Goal: Navigation & Orientation: Find specific page/section

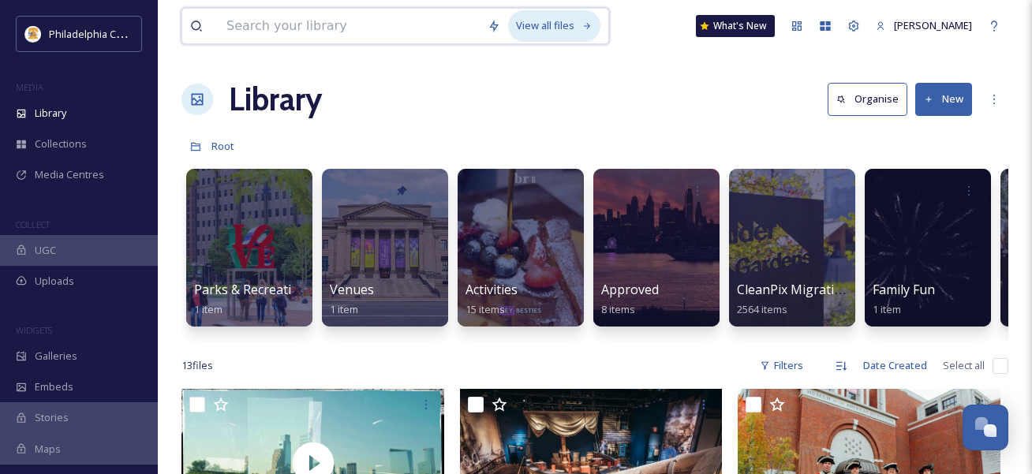
click at [545, 24] on div "View all files" at bounding box center [554, 25] width 92 height 31
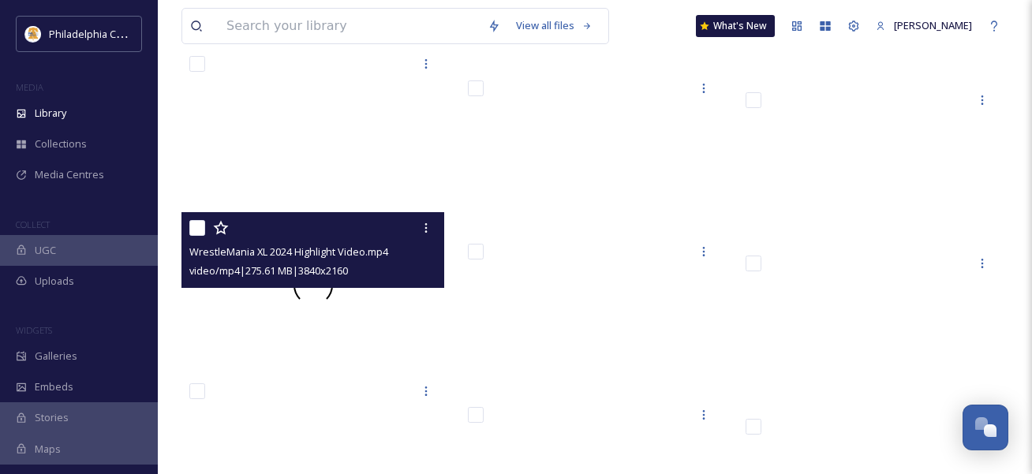
scroll to position [25689, 0]
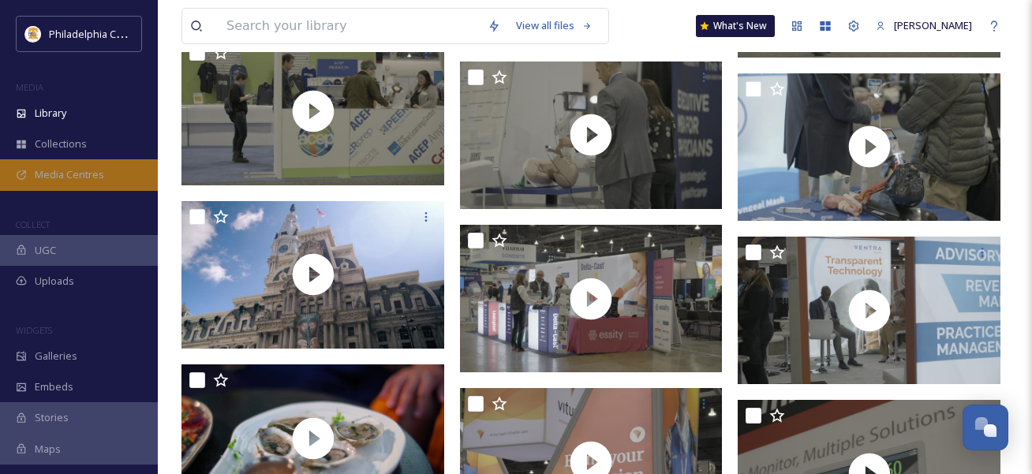
click at [73, 167] on span "Media Centres" at bounding box center [69, 174] width 69 height 15
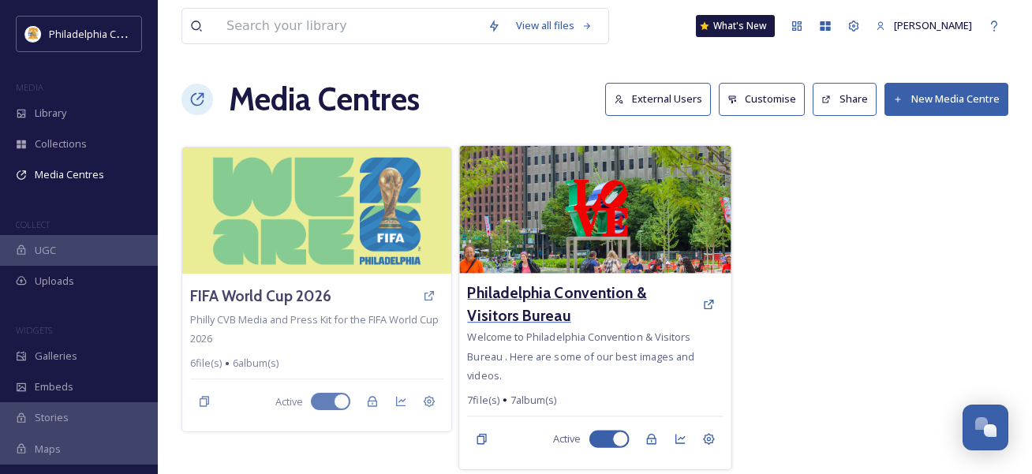
click at [568, 299] on h3 "Philadelphia Convention & Visitors Bureau" at bounding box center [580, 305] width 227 height 46
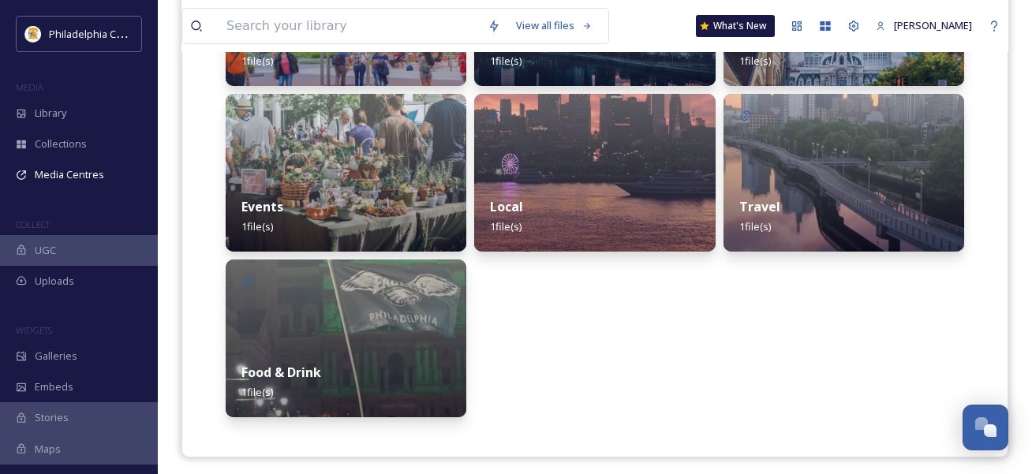
scroll to position [541, 0]
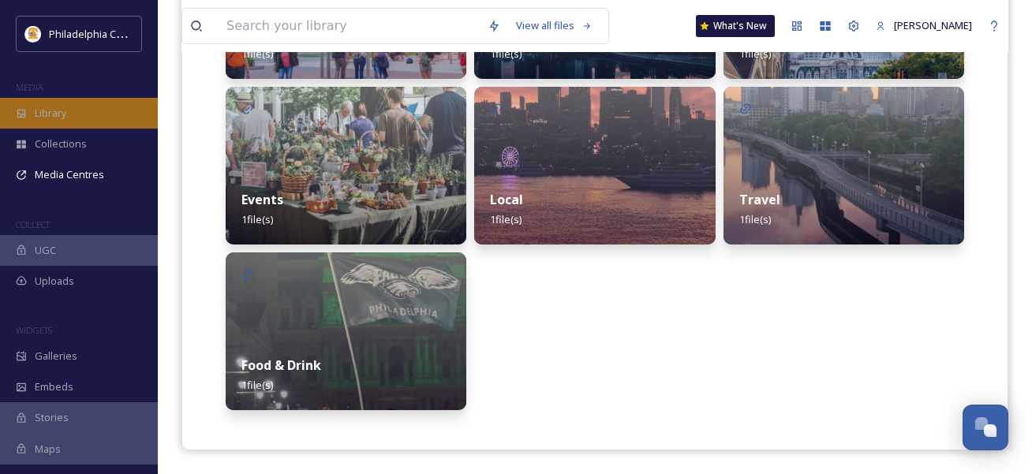
click at [82, 108] on div "Library" at bounding box center [79, 113] width 158 height 31
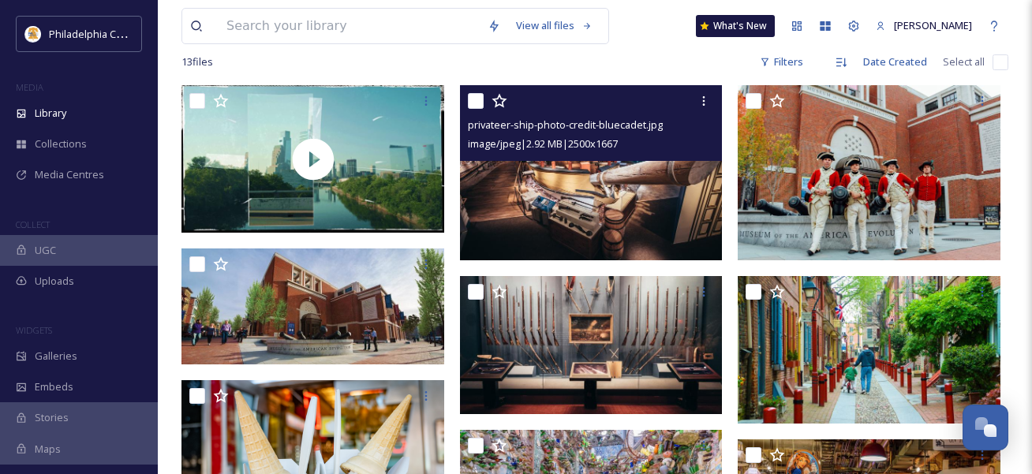
scroll to position [1092, 0]
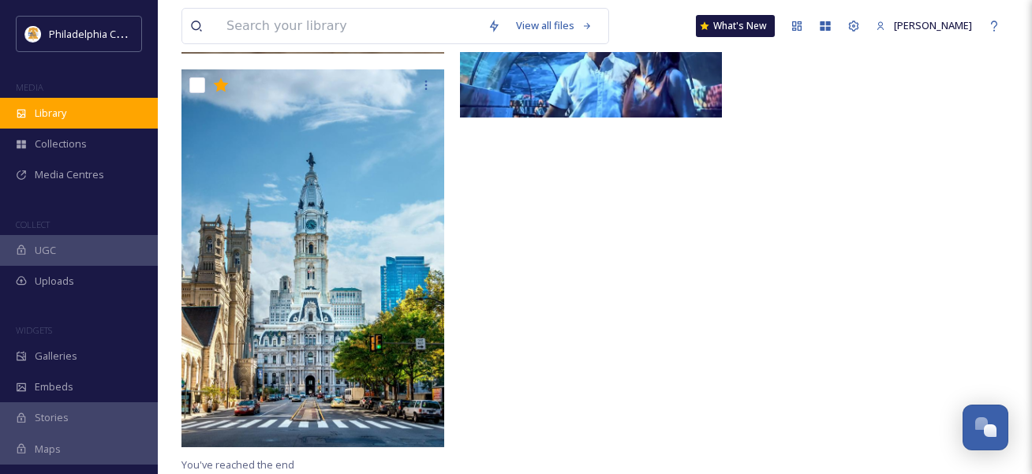
click at [28, 110] on div "Library" at bounding box center [79, 113] width 158 height 31
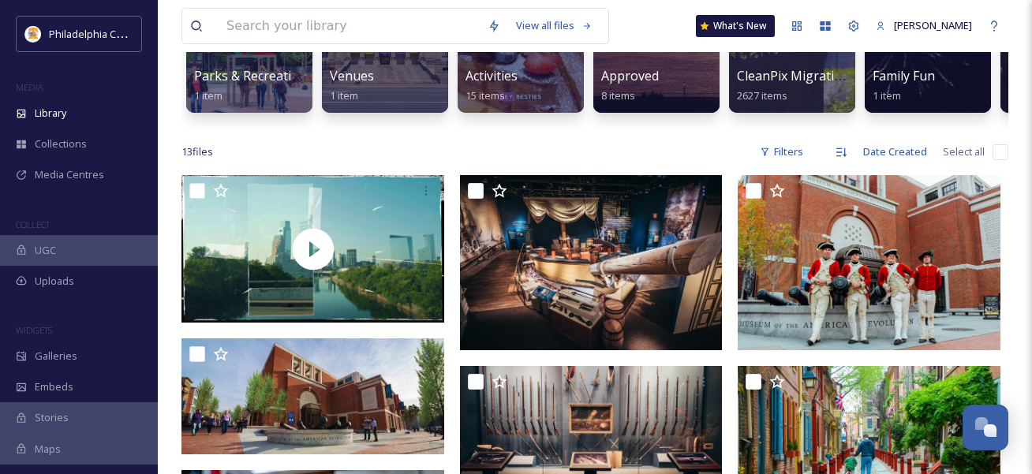
scroll to position [0, 0]
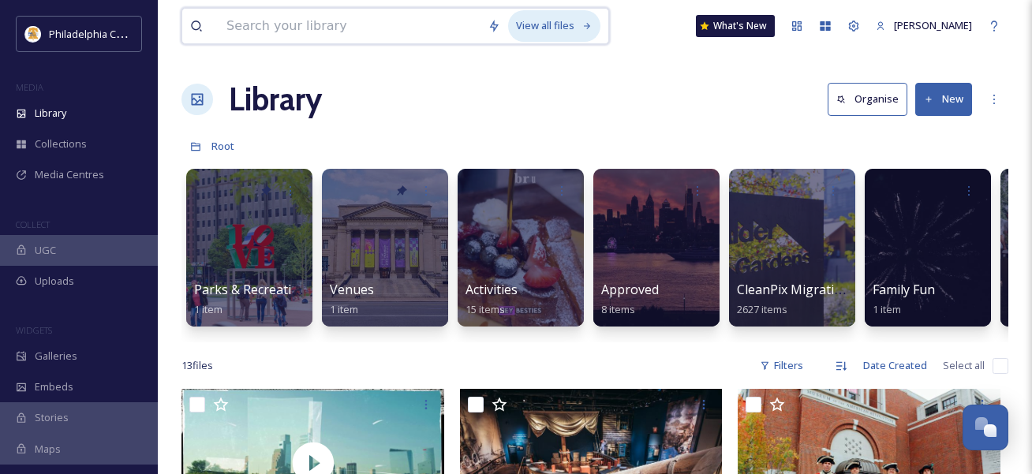
click at [536, 21] on div "View all files" at bounding box center [554, 25] width 92 height 31
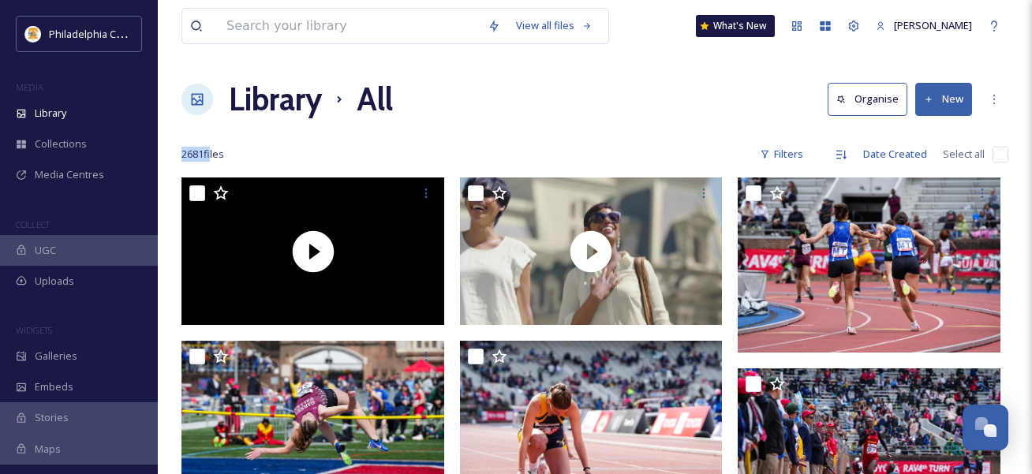
drag, startPoint x: 182, startPoint y: 154, endPoint x: 212, endPoint y: 154, distance: 30.0
click at [212, 154] on span "2681 file s" at bounding box center [203, 154] width 43 height 15
click at [284, 151] on div "2681 file s Filters Date Created Select all" at bounding box center [595, 154] width 827 height 31
click at [669, 114] on div "Library All Organise New" at bounding box center [595, 99] width 827 height 47
drag, startPoint x: 185, startPoint y: 153, endPoint x: 208, endPoint y: 152, distance: 22.2
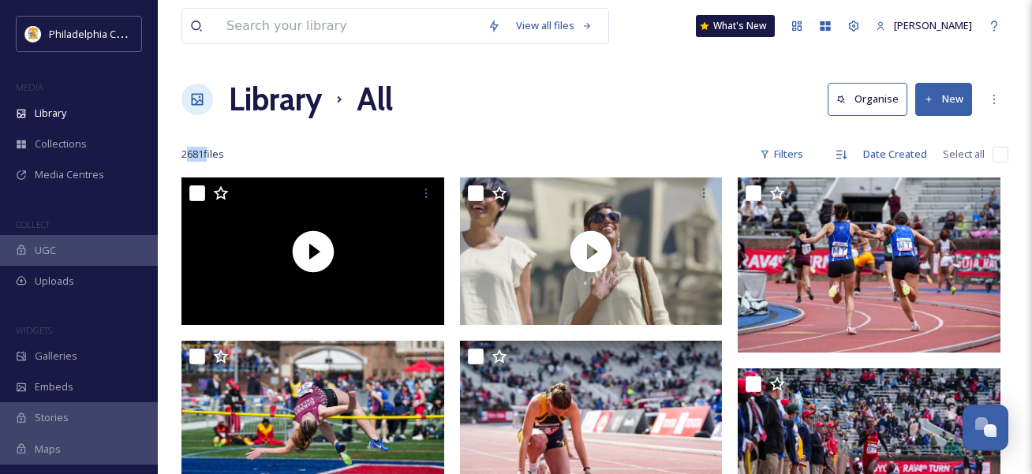
click at [208, 152] on span "2681 file s" at bounding box center [203, 154] width 43 height 15
click at [250, 149] on div "2681 file s Filters Date Created Select all" at bounding box center [595, 154] width 827 height 31
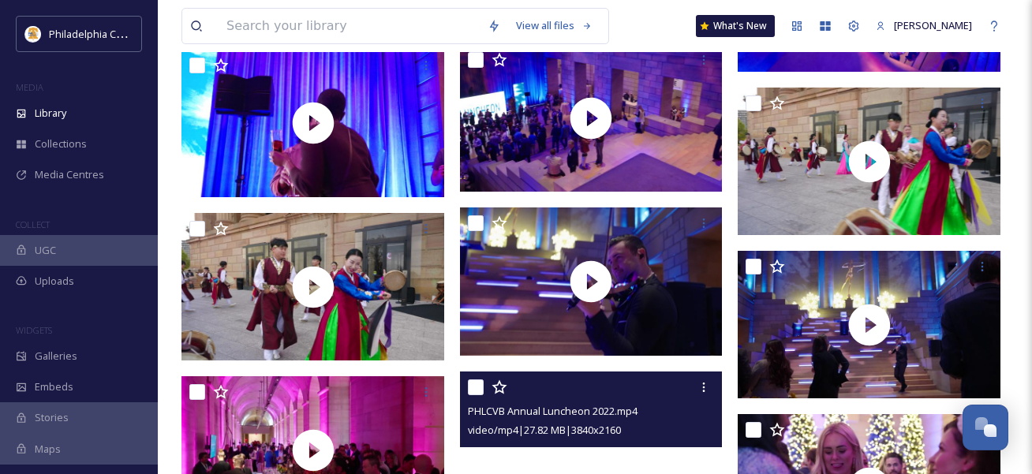
scroll to position [4358, 0]
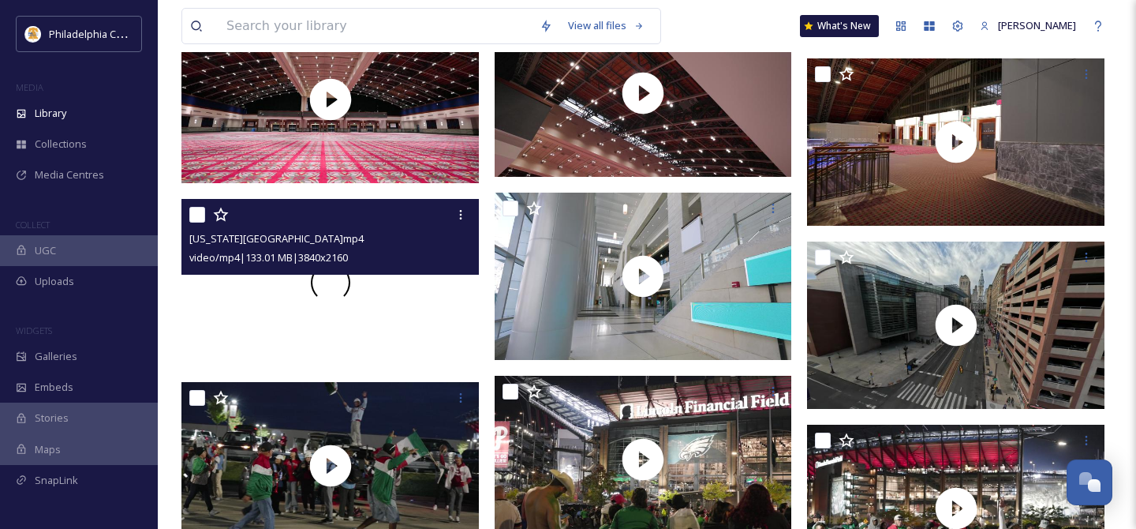
scroll to position [7298, 0]
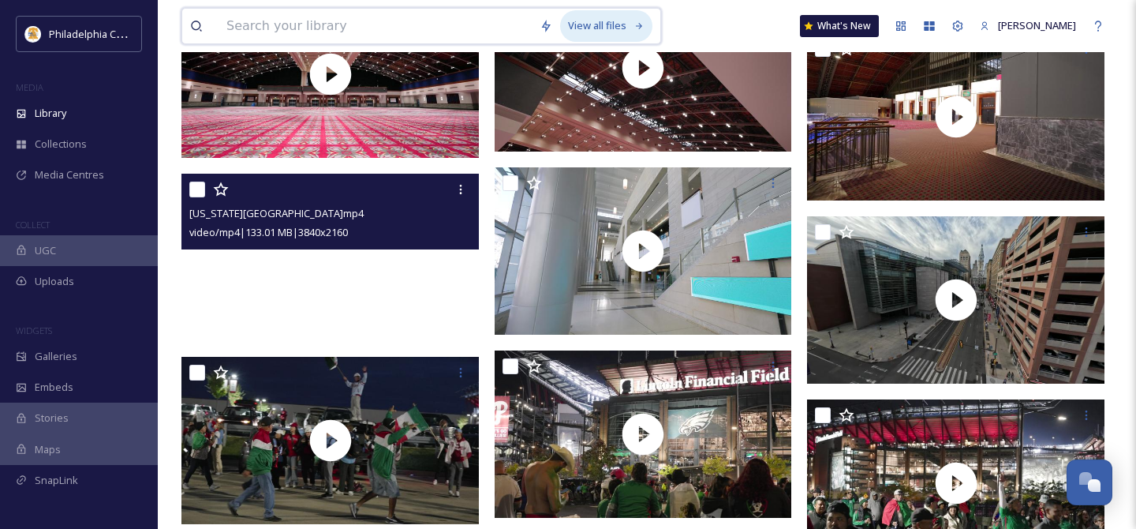
click at [600, 17] on div "View all files" at bounding box center [606, 25] width 92 height 31
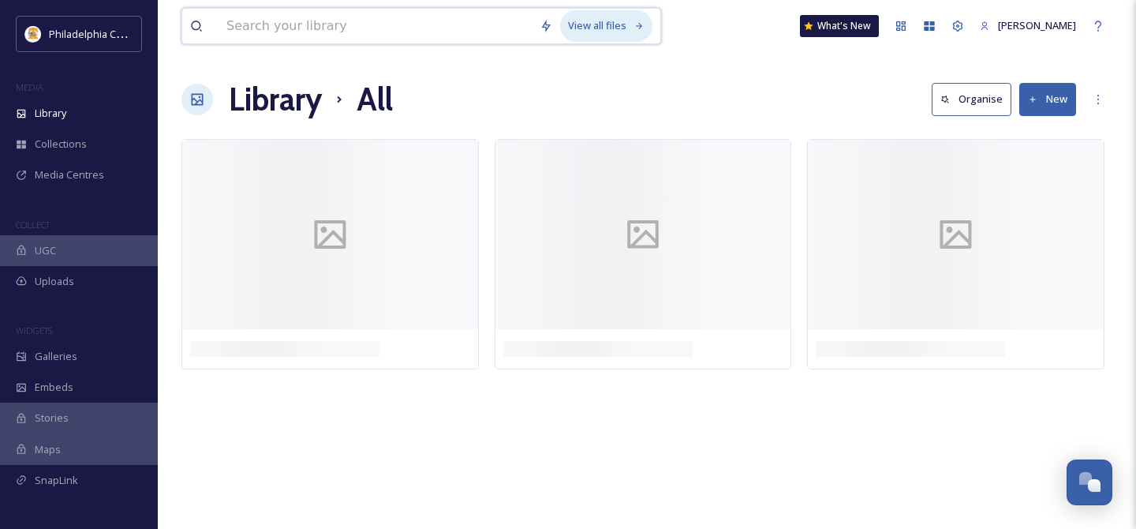
scroll to position [0, 0]
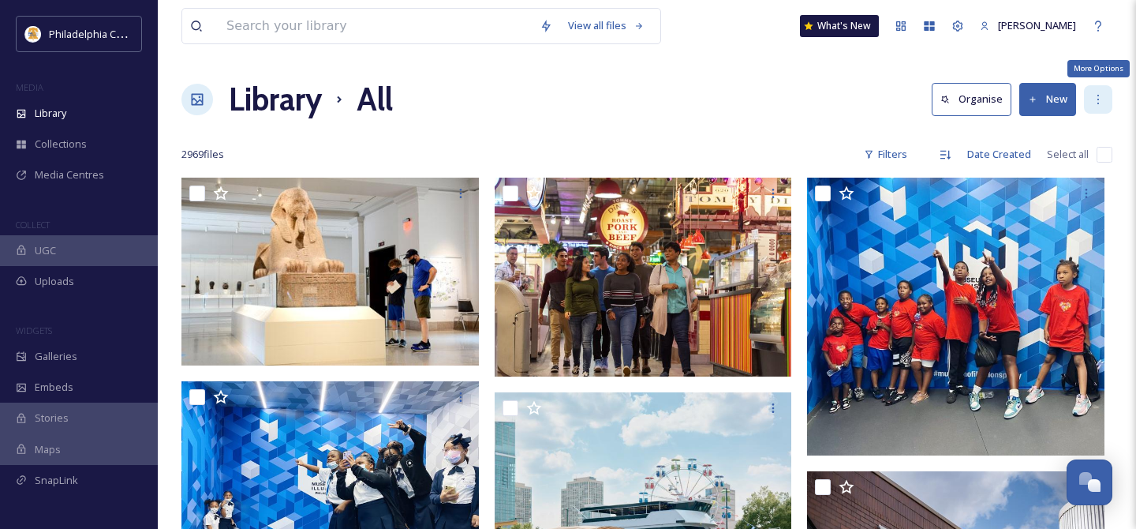
click at [1032, 103] on icon at bounding box center [1099, 99] width 2 height 9
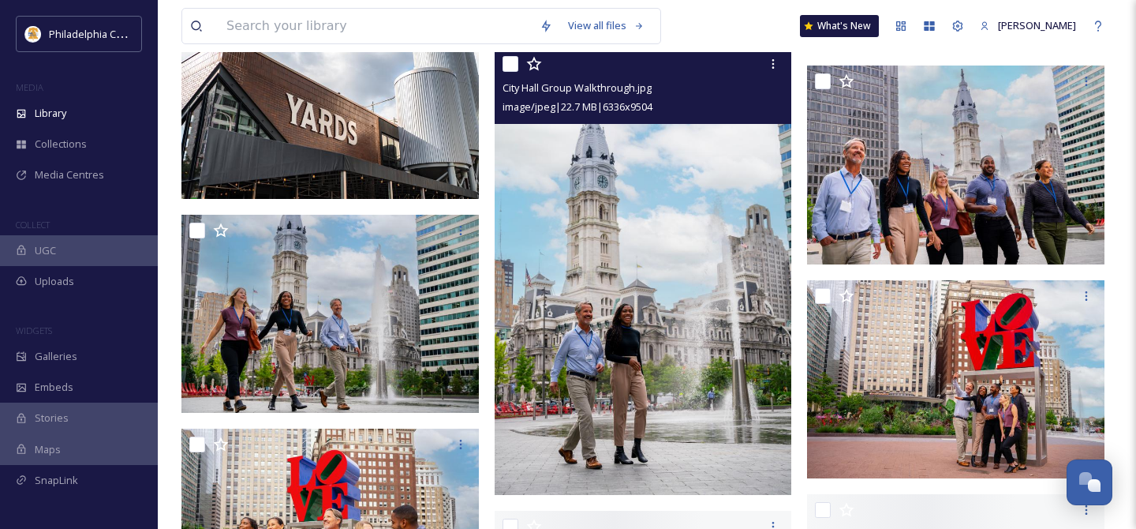
scroll to position [623, 0]
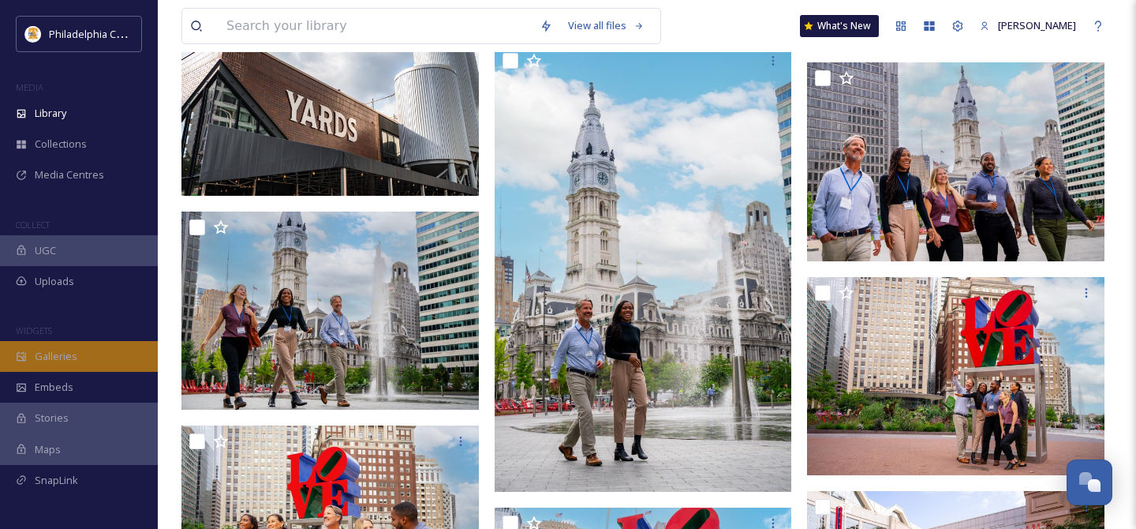
click at [74, 353] on span "Galleries" at bounding box center [56, 356] width 43 height 15
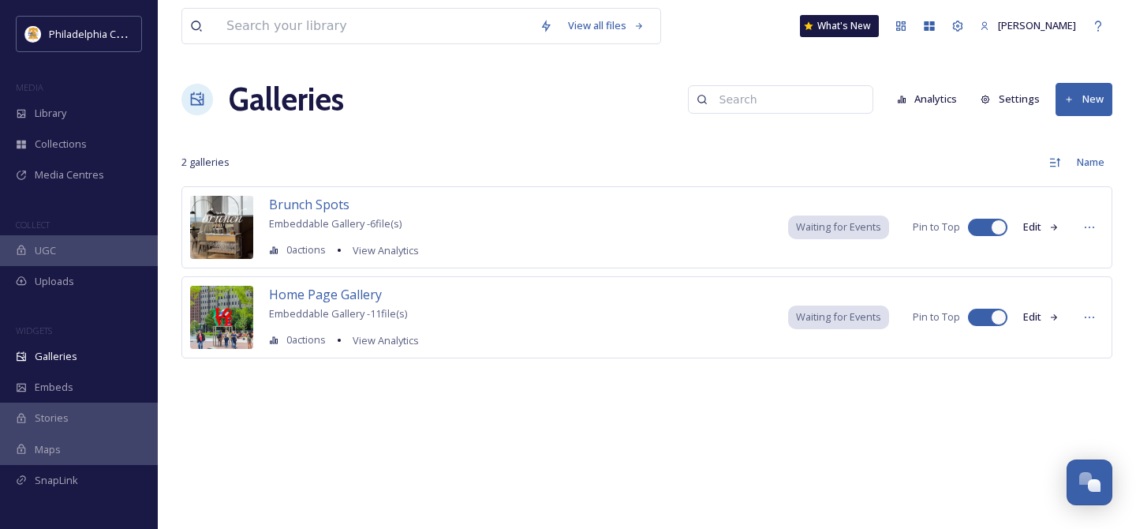
click at [80, 416] on div "Stories" at bounding box center [79, 418] width 158 height 31
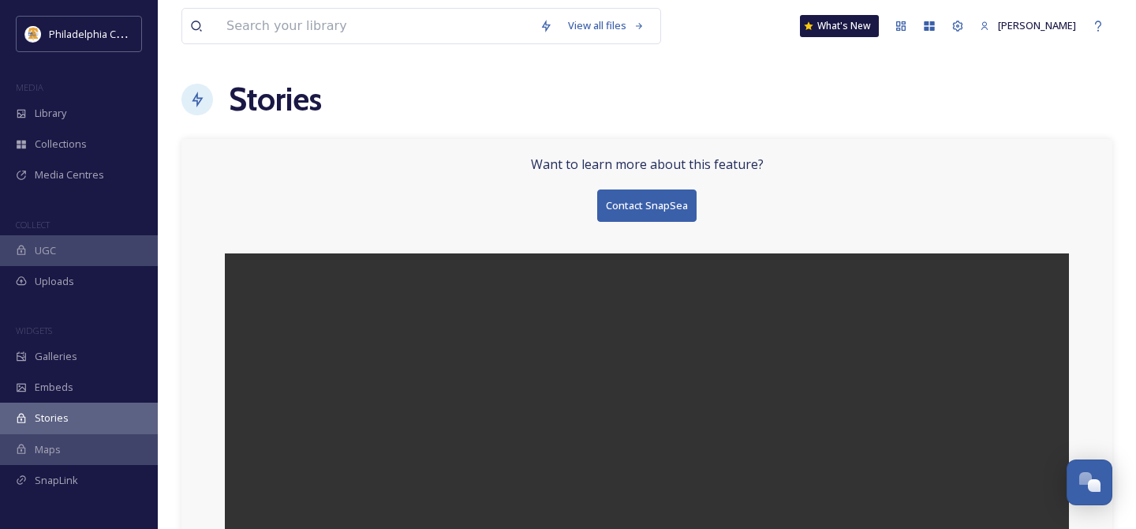
click at [62, 245] on div "UGC" at bounding box center [79, 250] width 158 height 31
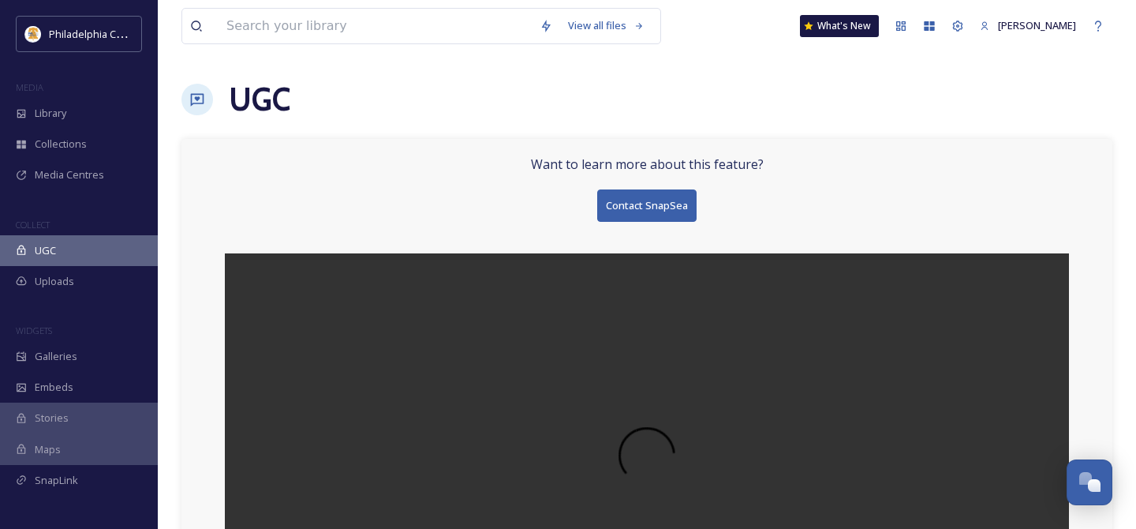
scroll to position [162, 0]
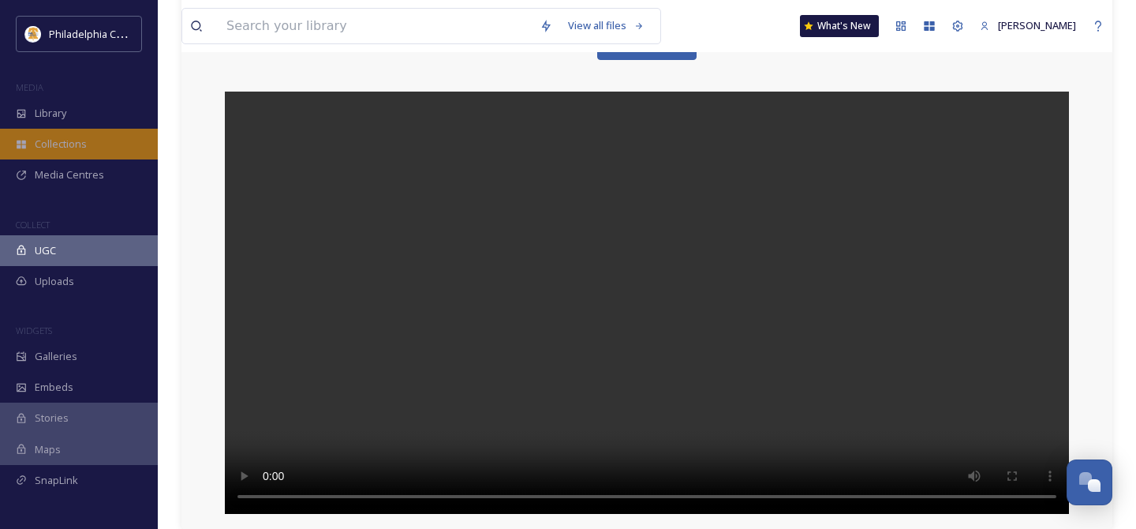
click at [71, 138] on span "Collections" at bounding box center [61, 144] width 52 height 15
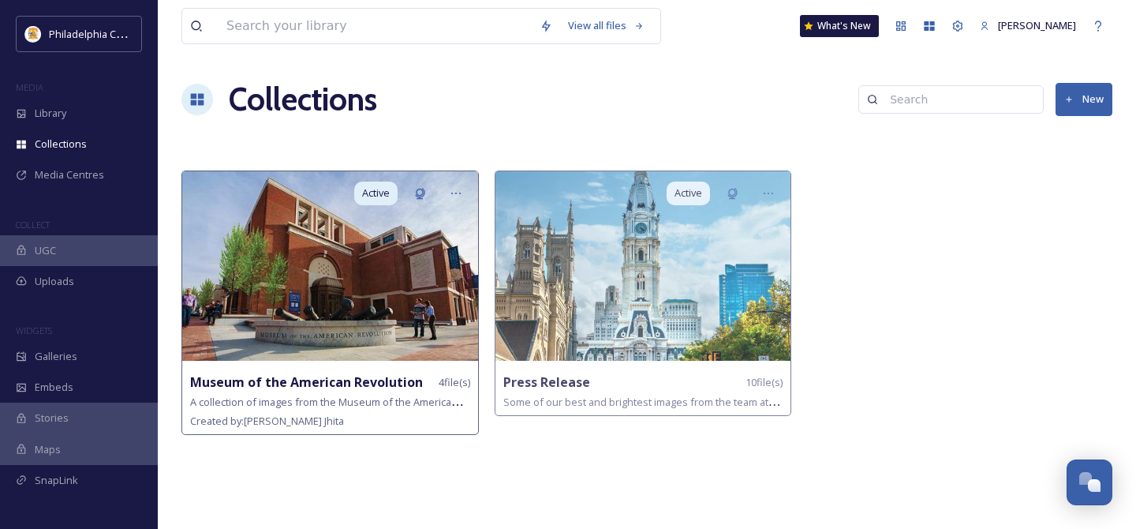
click at [327, 321] on img at bounding box center [330, 265] width 296 height 189
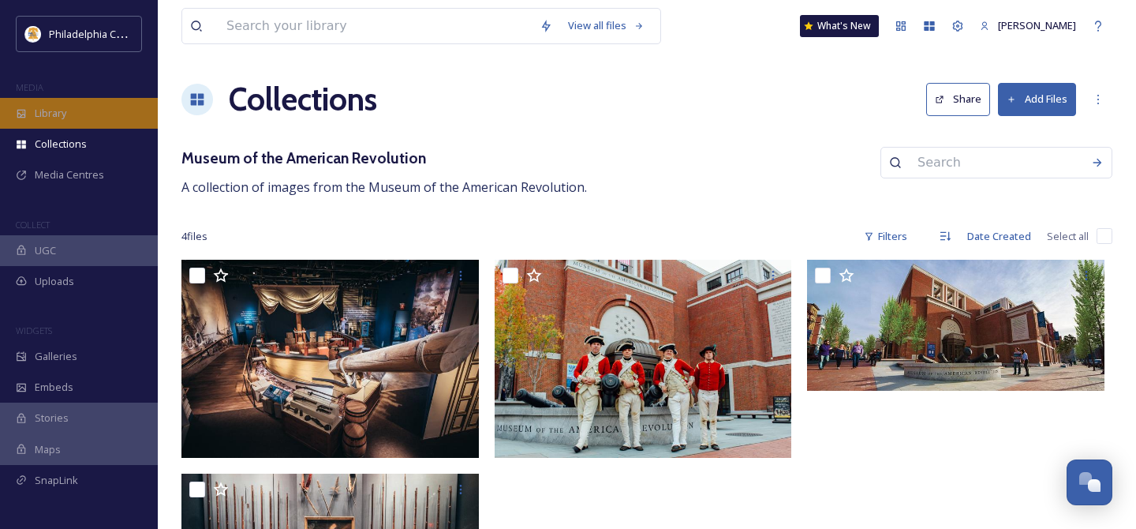
click at [74, 112] on div "Library" at bounding box center [79, 113] width 158 height 31
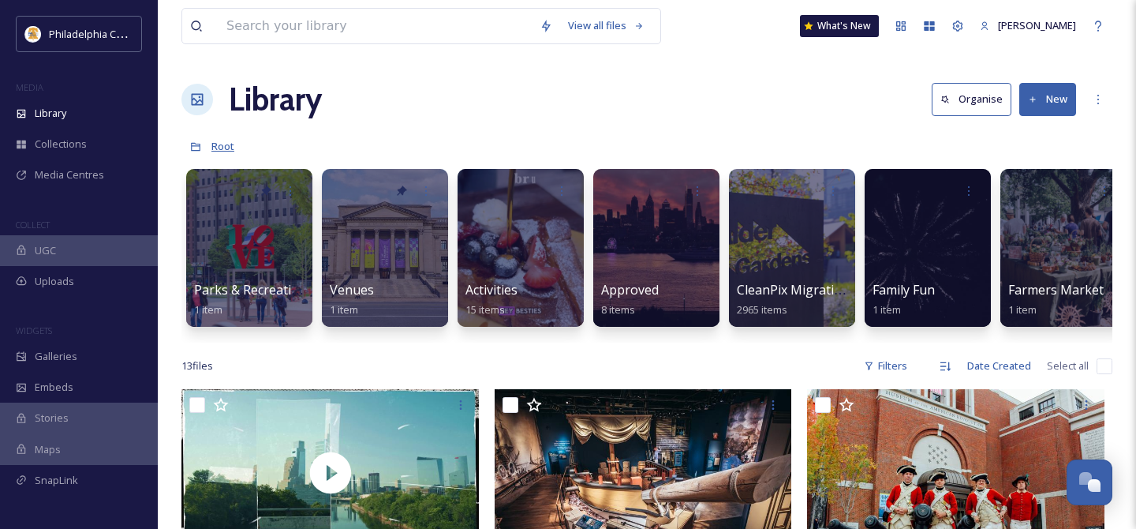
click at [225, 148] on span "Root" at bounding box center [223, 146] width 23 height 14
click at [1032, 94] on button "New" at bounding box center [1048, 99] width 57 height 32
click at [1032, 201] on span "Folder" at bounding box center [1030, 197] width 30 height 15
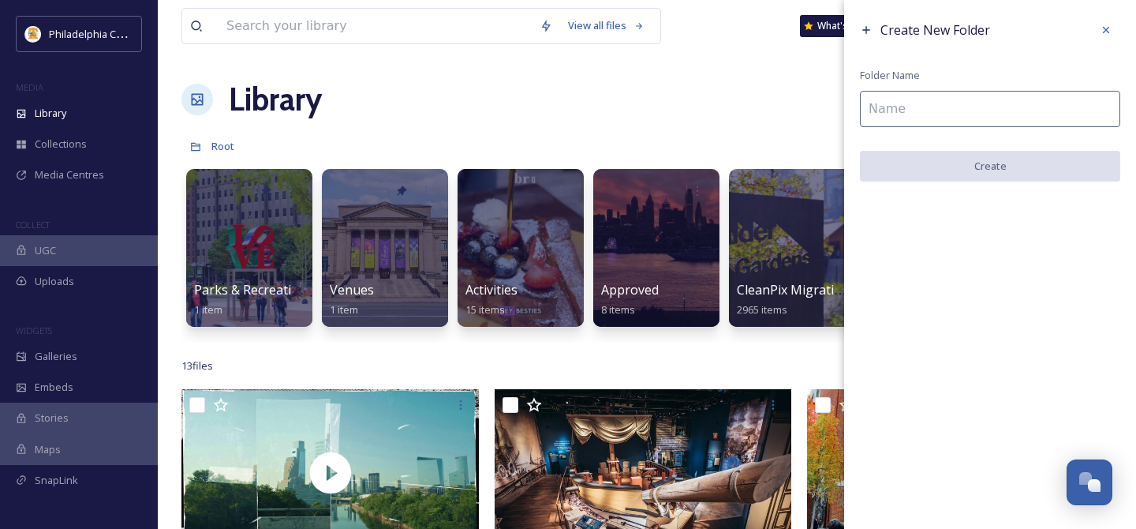
click at [916, 119] on input at bounding box center [990, 109] width 260 height 36
click at [1032, 27] on icon at bounding box center [1106, 30] width 13 height 13
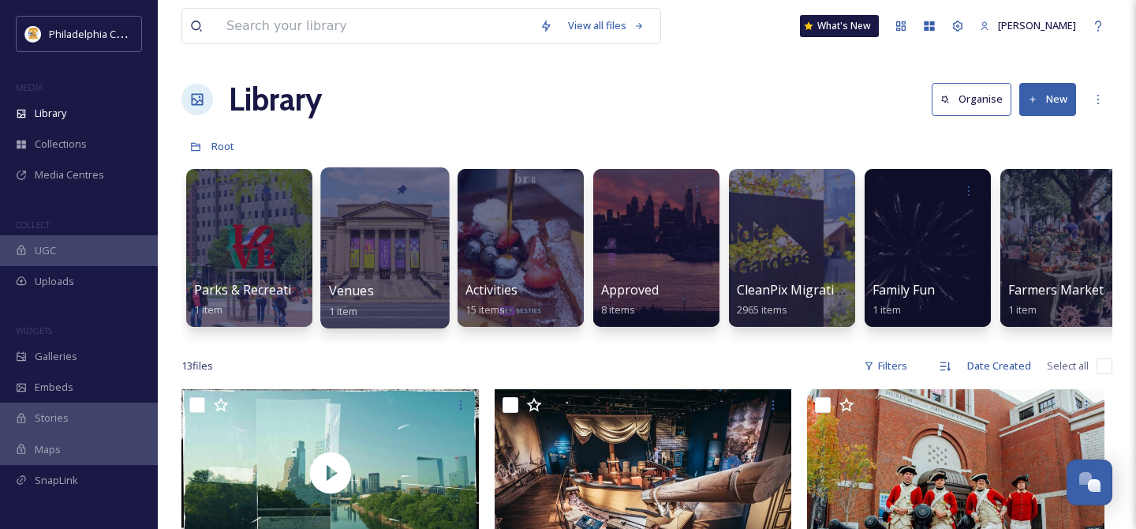
click at [385, 246] on div at bounding box center [384, 247] width 129 height 161
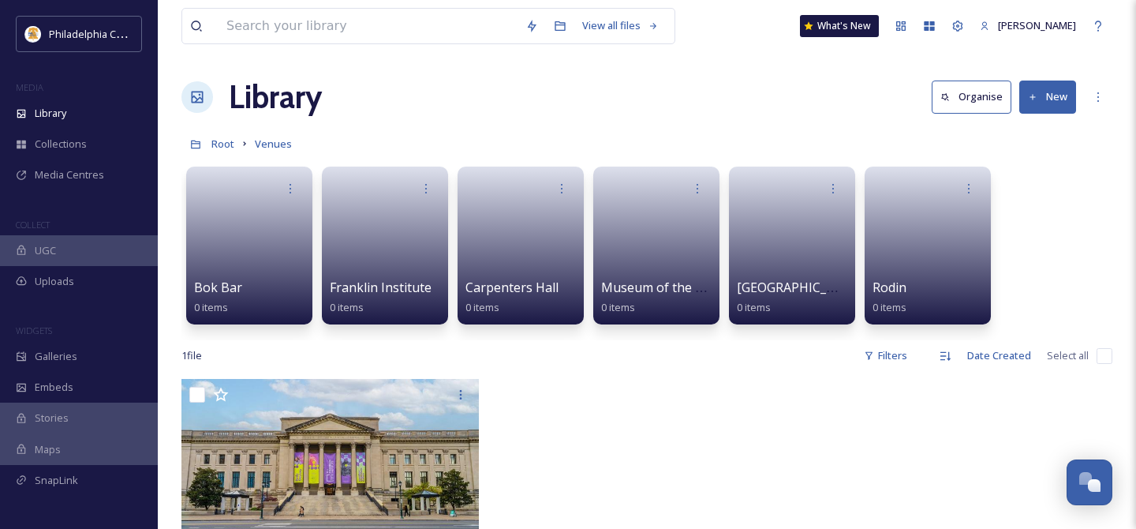
scroll to position [2, 0]
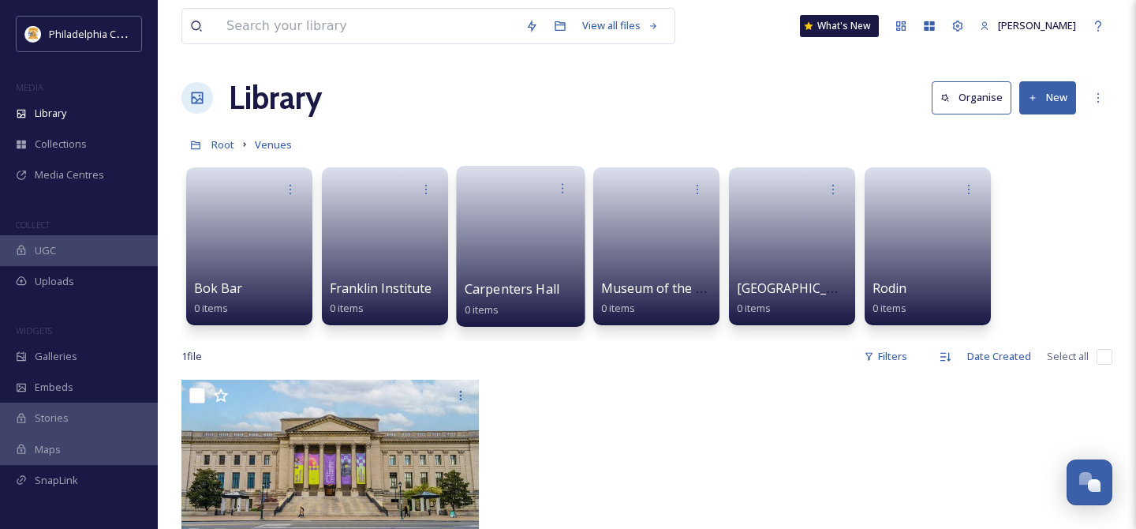
click at [518, 266] on link at bounding box center [521, 241] width 113 height 77
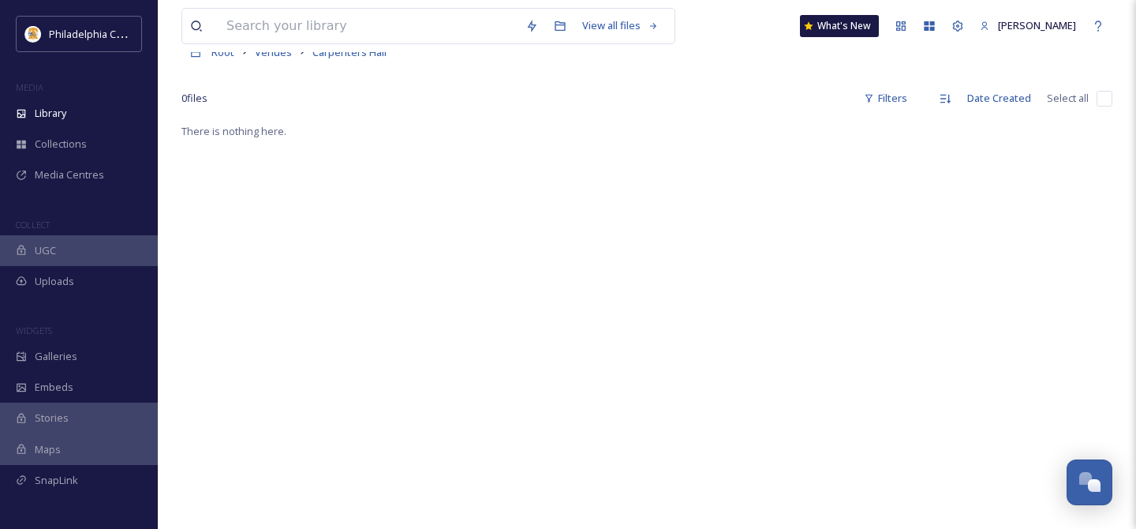
scroll to position [47, 0]
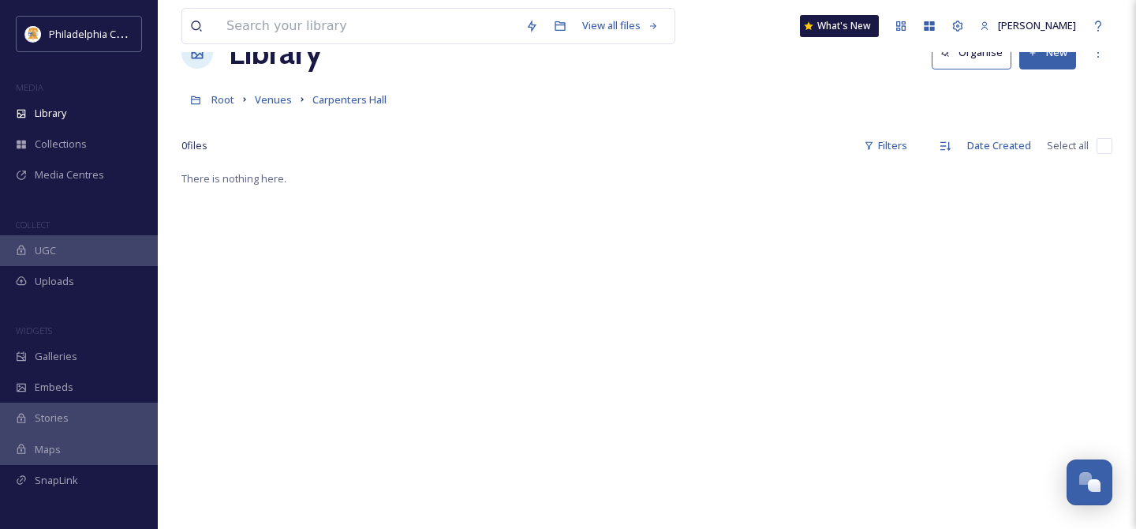
click at [283, 92] on link "Venues" at bounding box center [273, 99] width 37 height 19
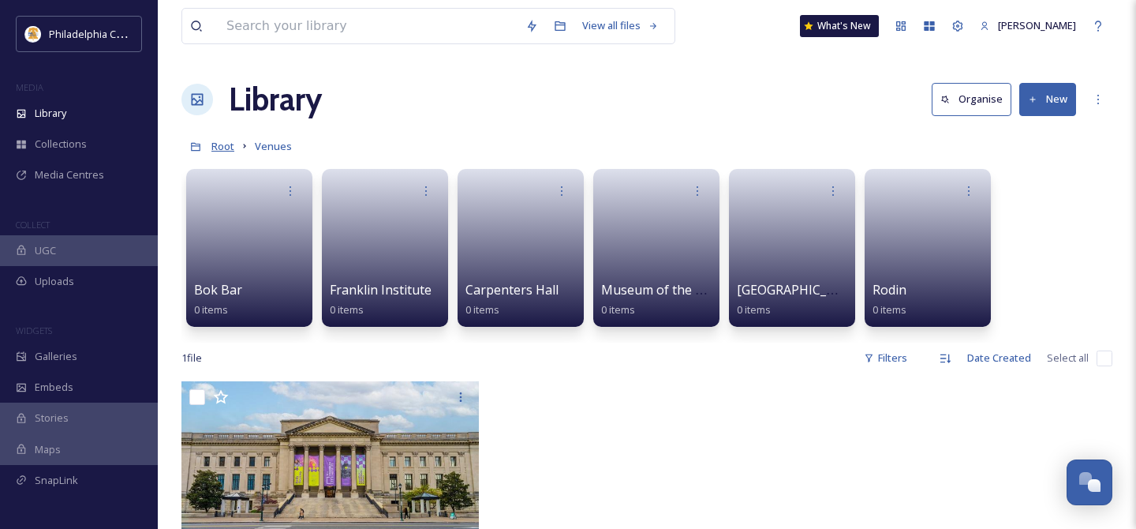
click at [215, 144] on span "Root" at bounding box center [223, 146] width 23 height 14
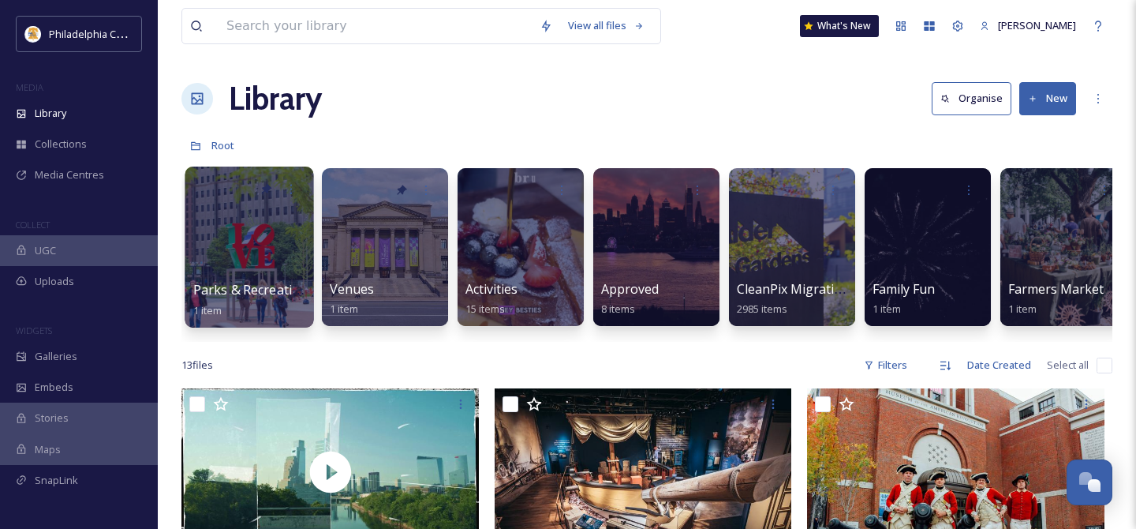
click at [258, 265] on div at bounding box center [249, 247] width 129 height 161
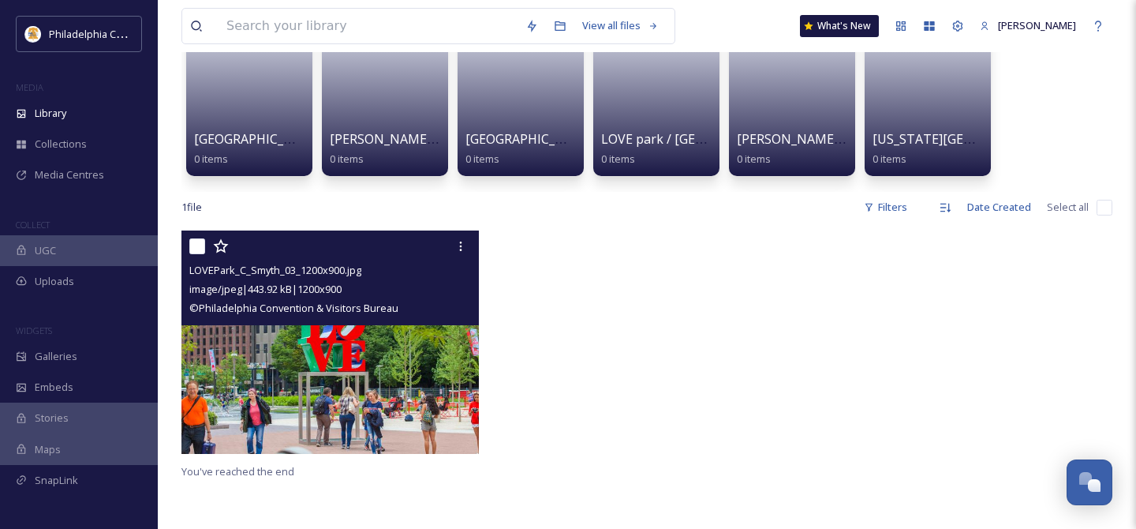
scroll to position [13, 0]
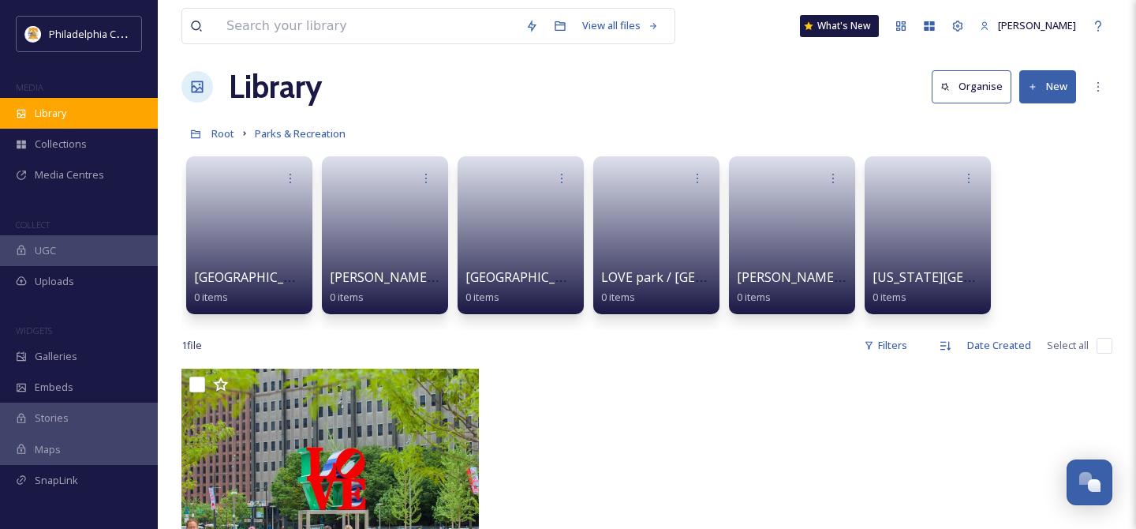
click at [79, 121] on div "Library" at bounding box center [79, 113] width 158 height 31
